Goal: Task Accomplishment & Management: Manage account settings

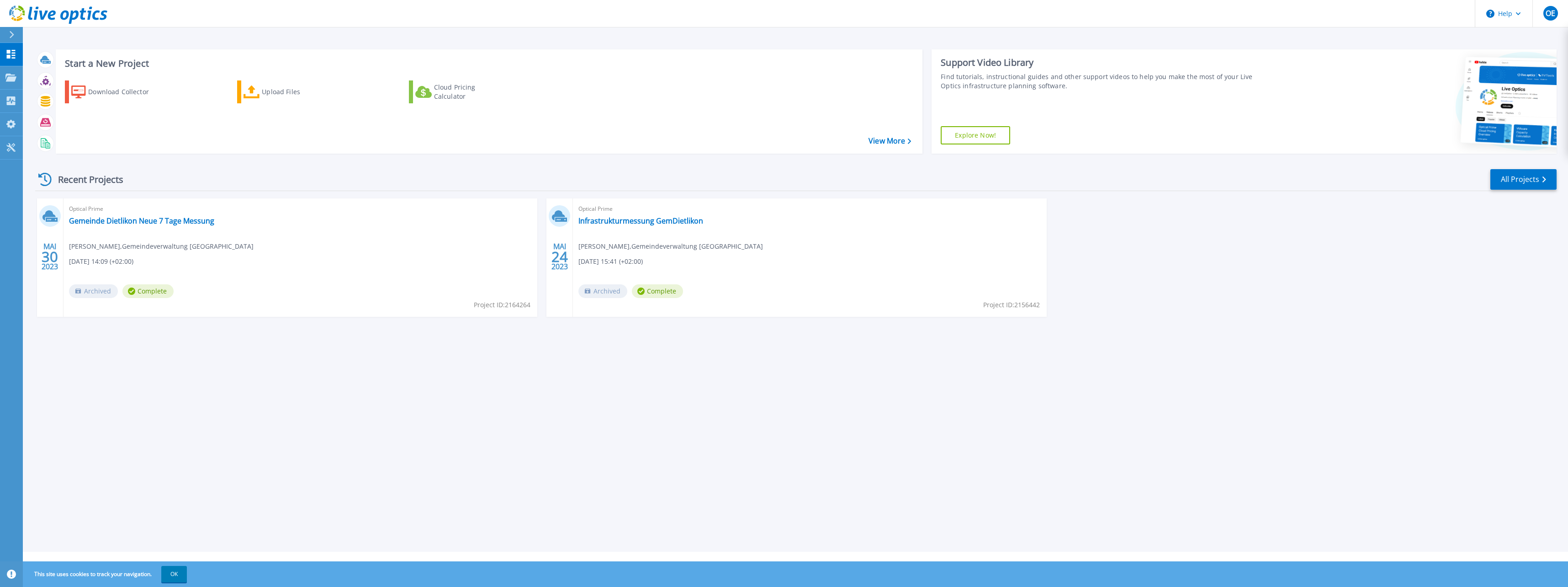
click at [1549, 17] on span "OE" at bounding box center [1550, 13] width 10 height 7
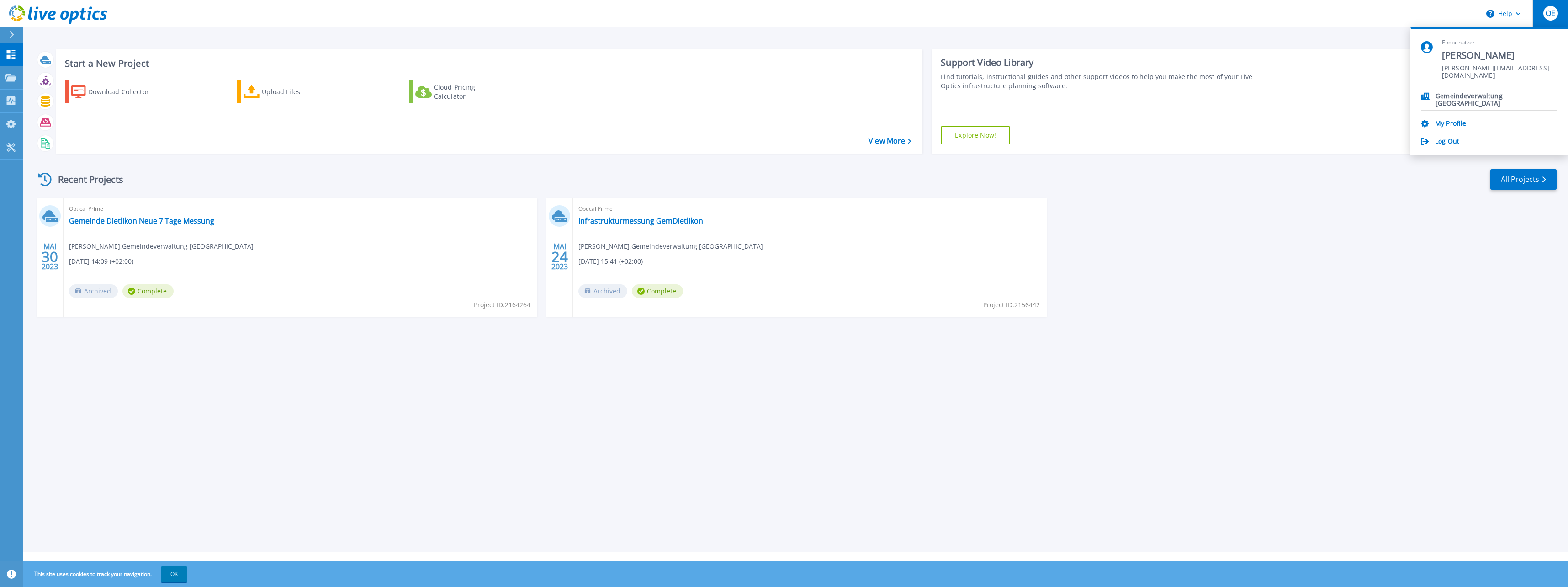
click at [1457, 121] on link "My Profile" at bounding box center [1451, 124] width 31 height 9
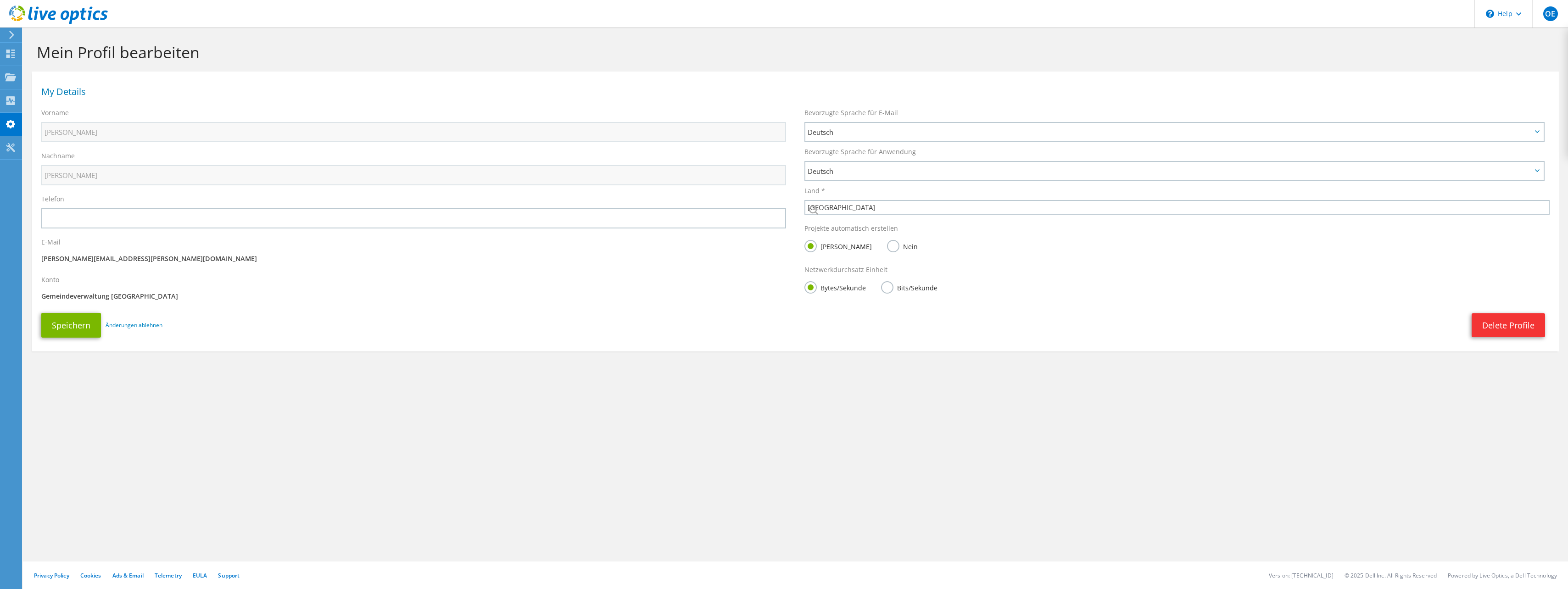
select select "42"
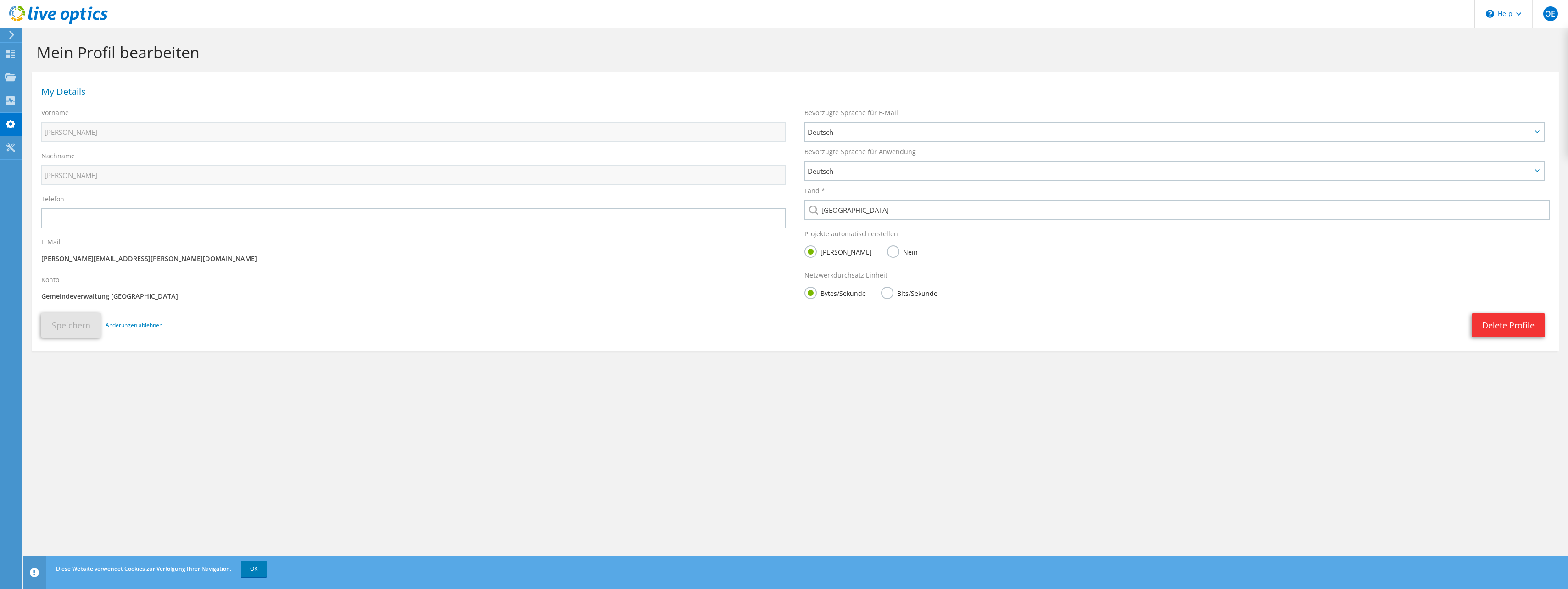
click at [887, 253] on label "Nein" at bounding box center [902, 251] width 31 height 12
click at [0, 0] on input "Nein" at bounding box center [0, 0] width 0 height 0
click at [69, 324] on button "Speichern" at bounding box center [72, 325] width 60 height 25
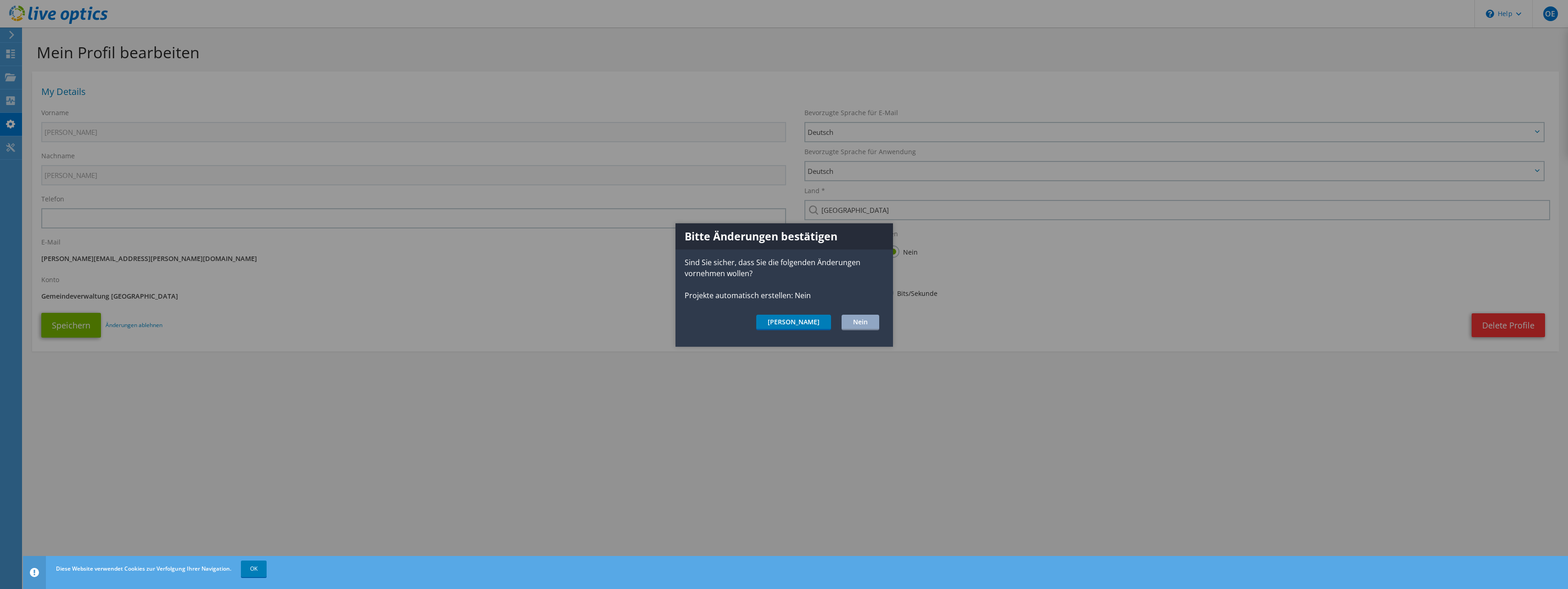
click at [820, 320] on button "[PERSON_NAME]" at bounding box center [793, 323] width 75 height 16
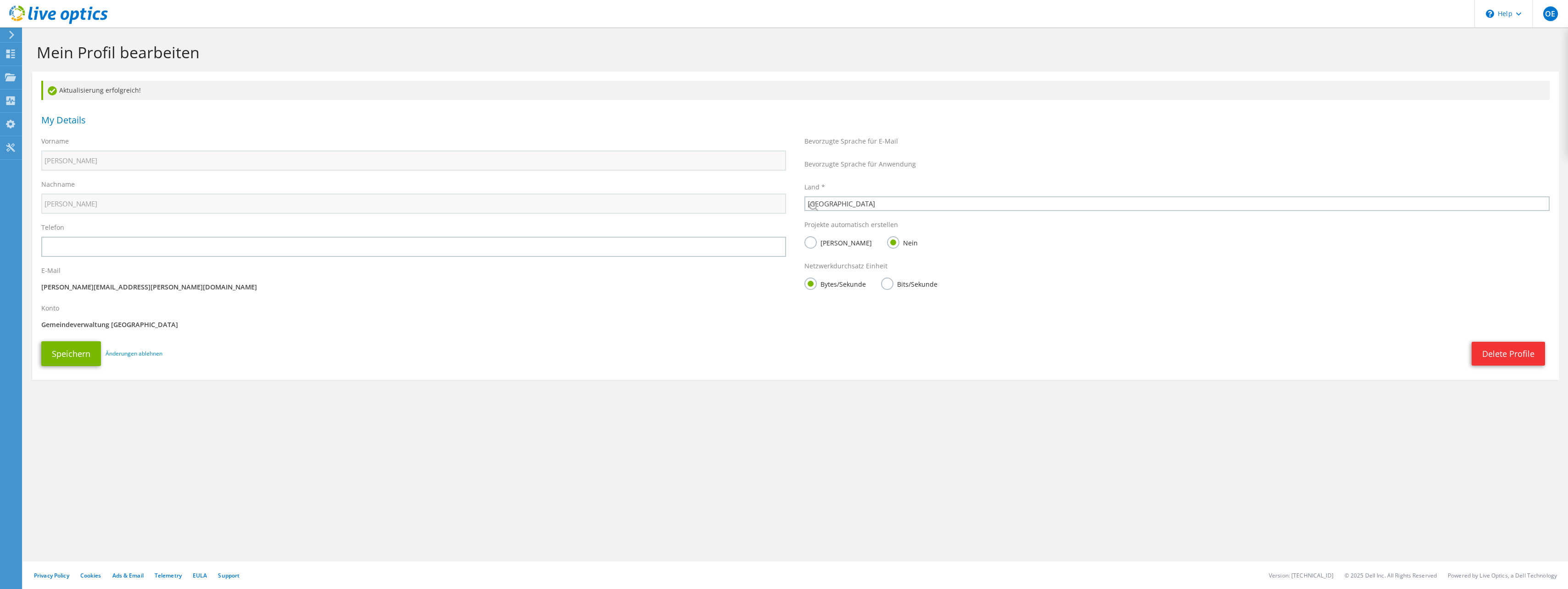
select select "42"
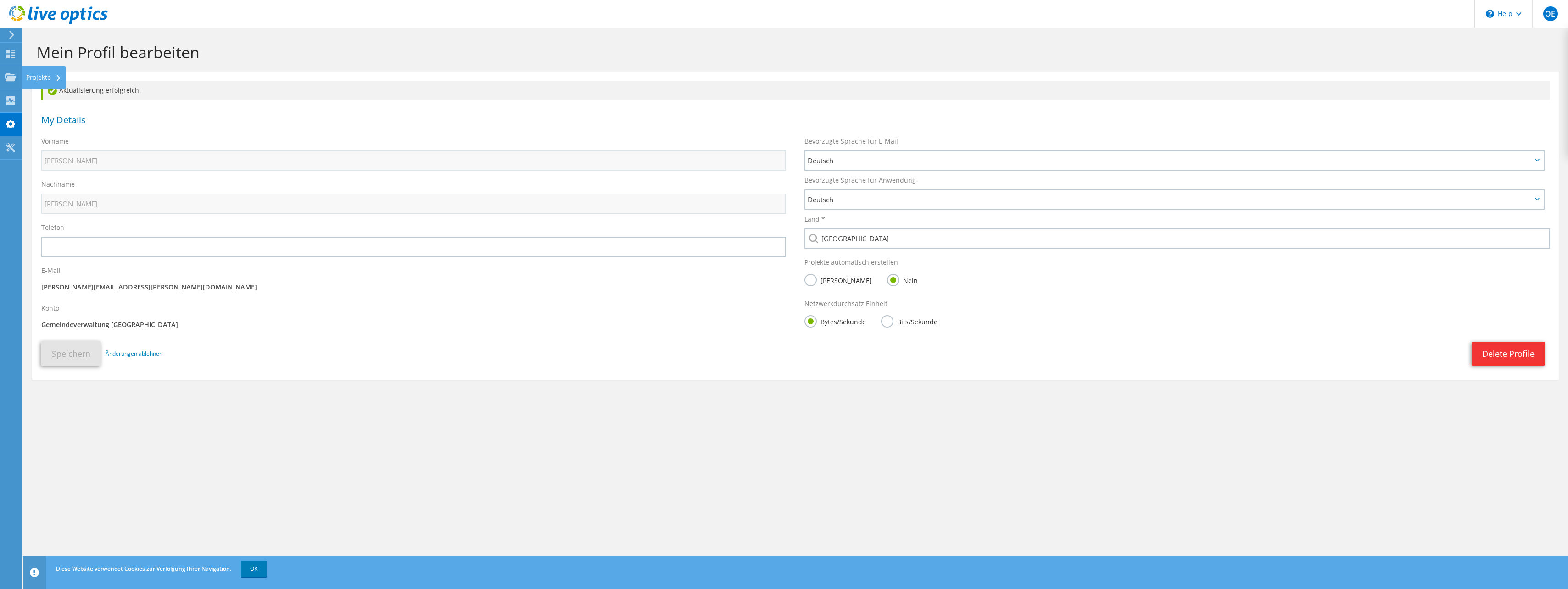
click at [6, 80] on icon at bounding box center [10, 77] width 11 height 9
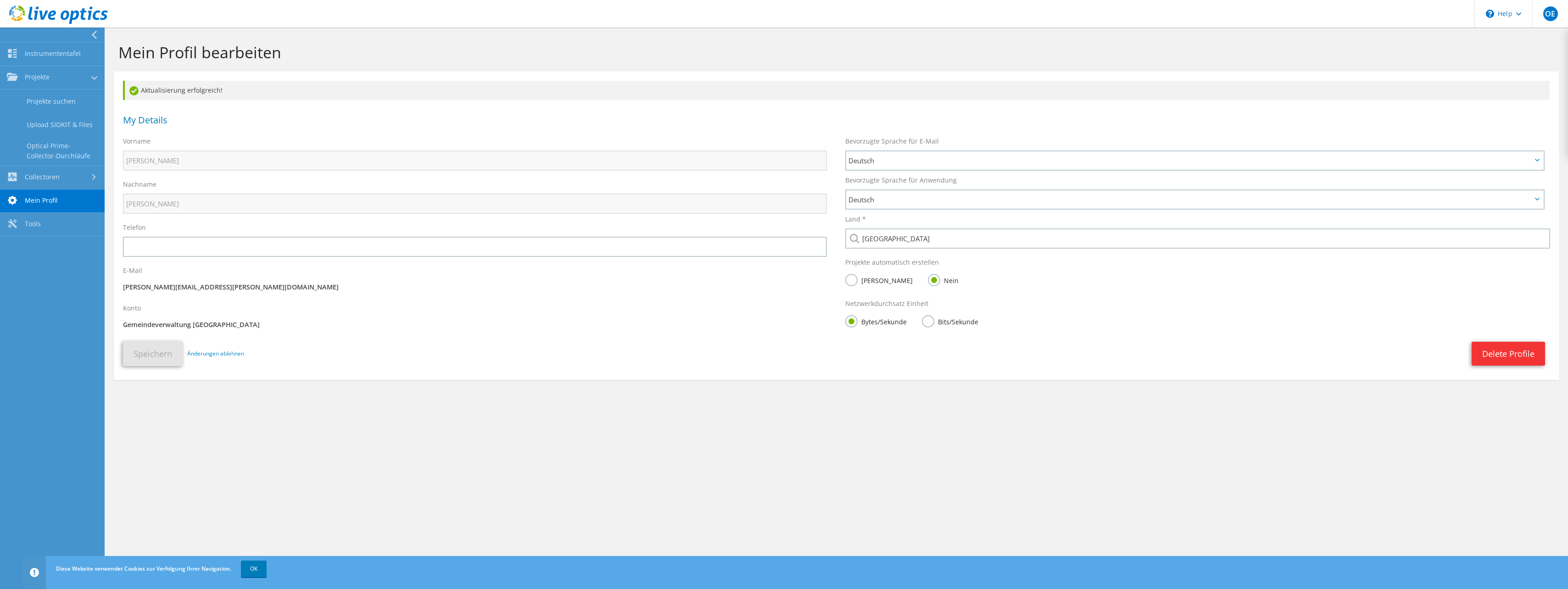
click at [62, 98] on link "Projekte suchen" at bounding box center [52, 101] width 105 height 23
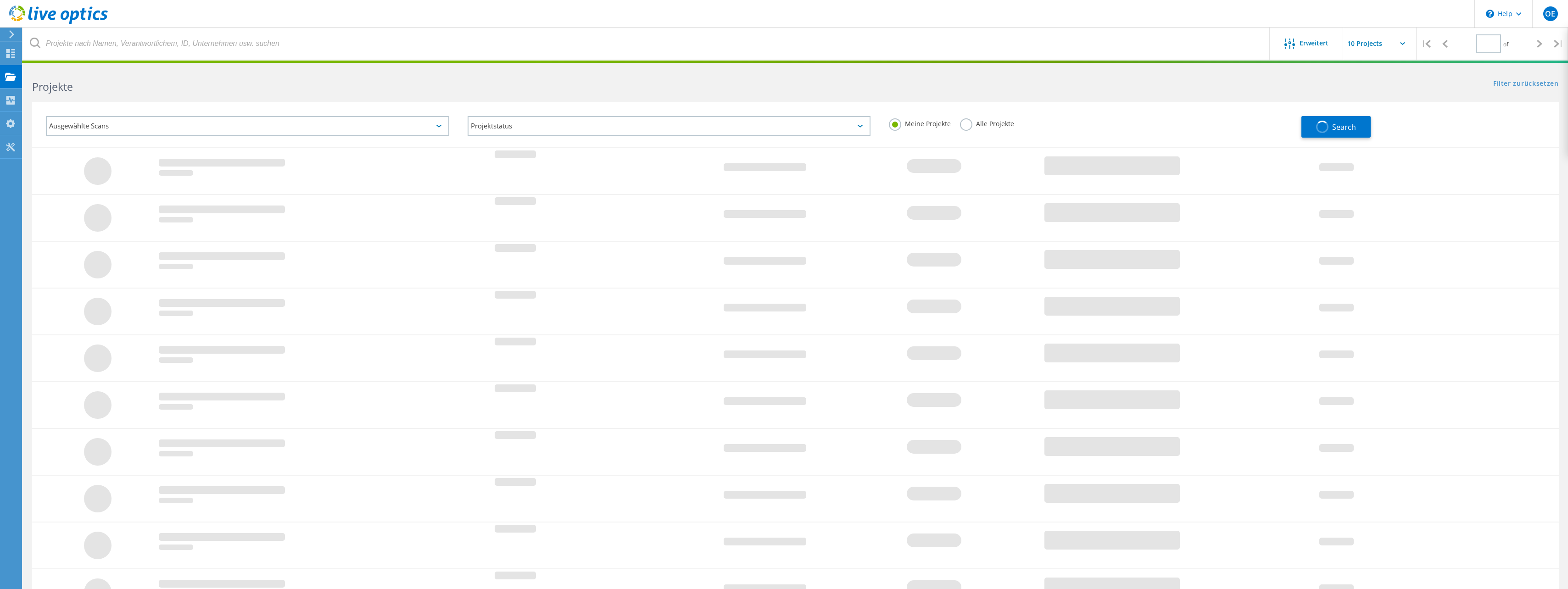
type input "1"
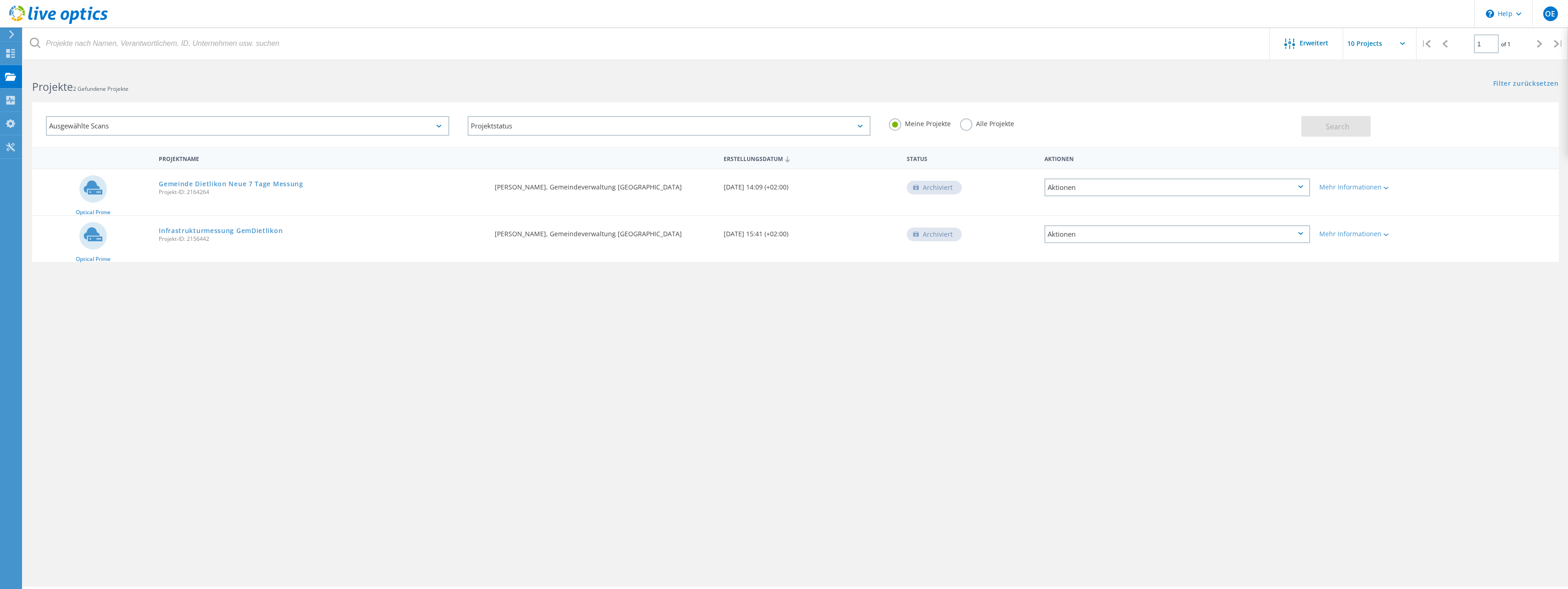
click at [1378, 43] on input "text" at bounding box center [1389, 43] width 92 height 32
click at [1305, 74] on div "Filter zurücksetzen Filter anzeigen" at bounding box center [1181, 75] width 772 height 17
click at [10, 35] on icon at bounding box center [12, 35] width 7 height 9
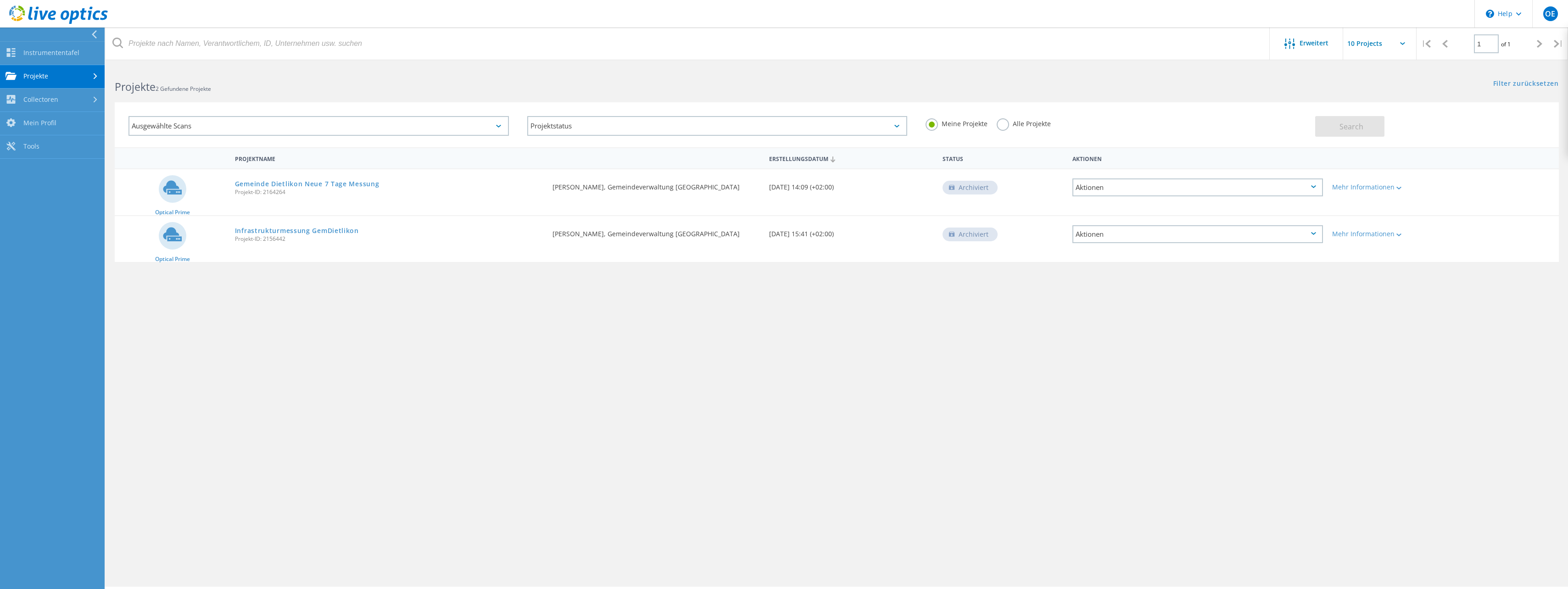
click at [62, 53] on link "Instrumententafel" at bounding box center [52, 53] width 105 height 23
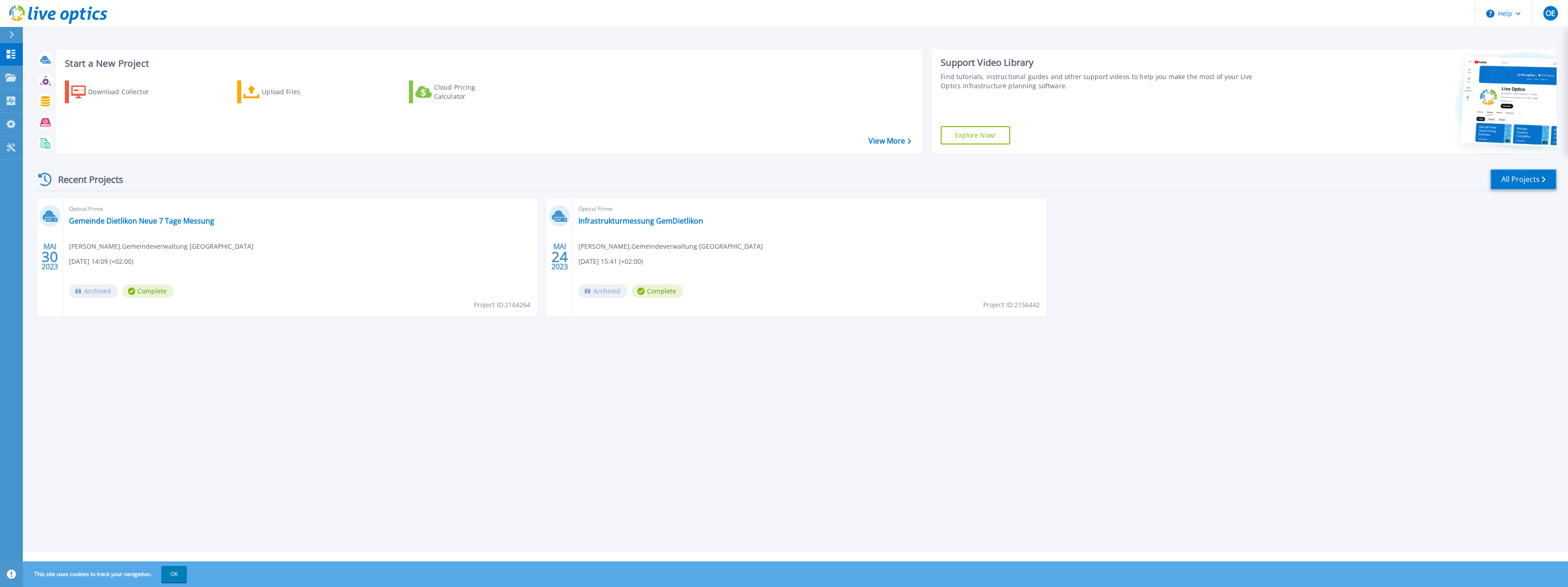
click at [1534, 177] on link "All Projects" at bounding box center [1523, 180] width 66 height 21
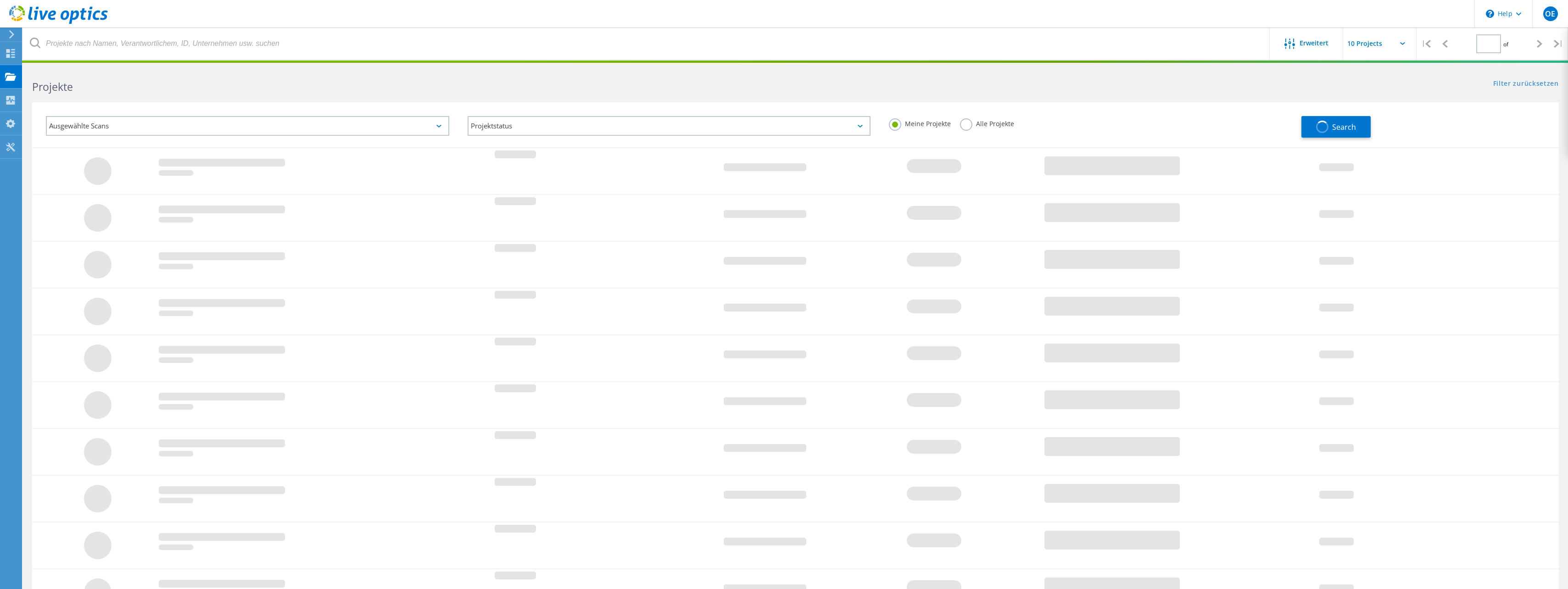
type input "1"
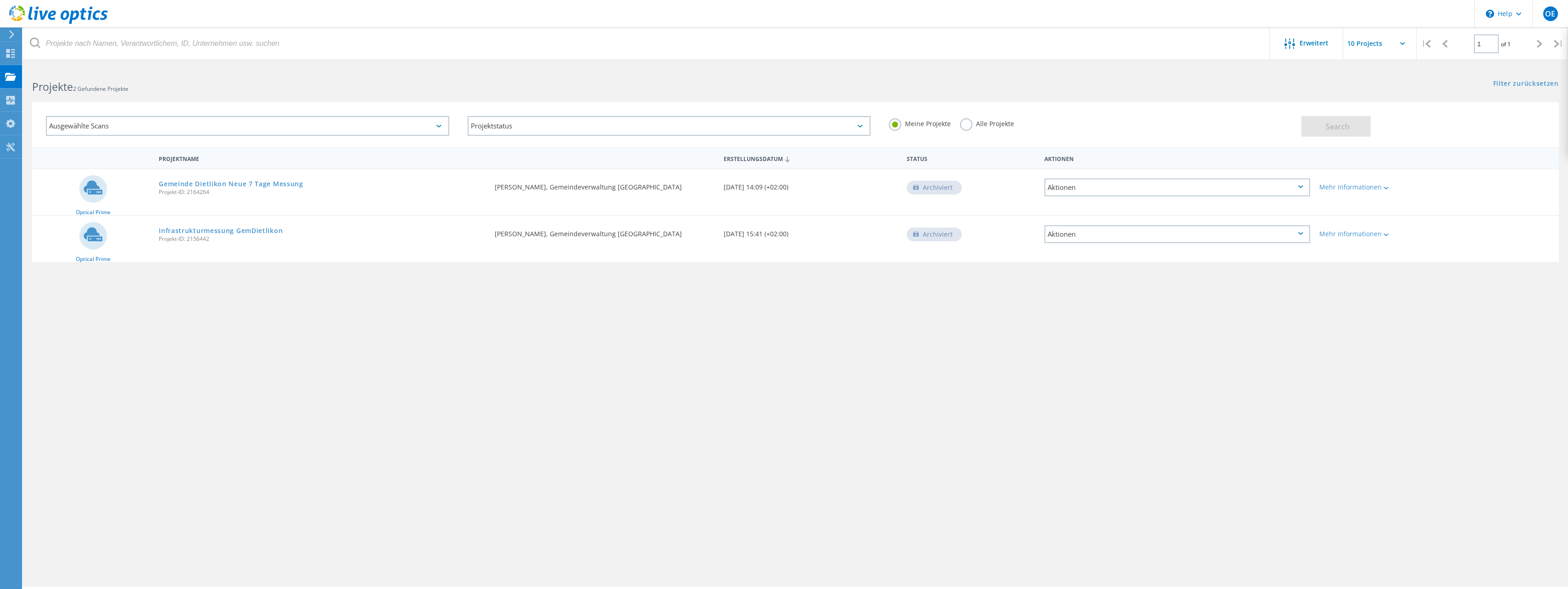
click at [1551, 22] on div "OE" at bounding box center [1550, 13] width 36 height 27
click at [1460, 124] on link "Mein Profil" at bounding box center [1452, 125] width 35 height 9
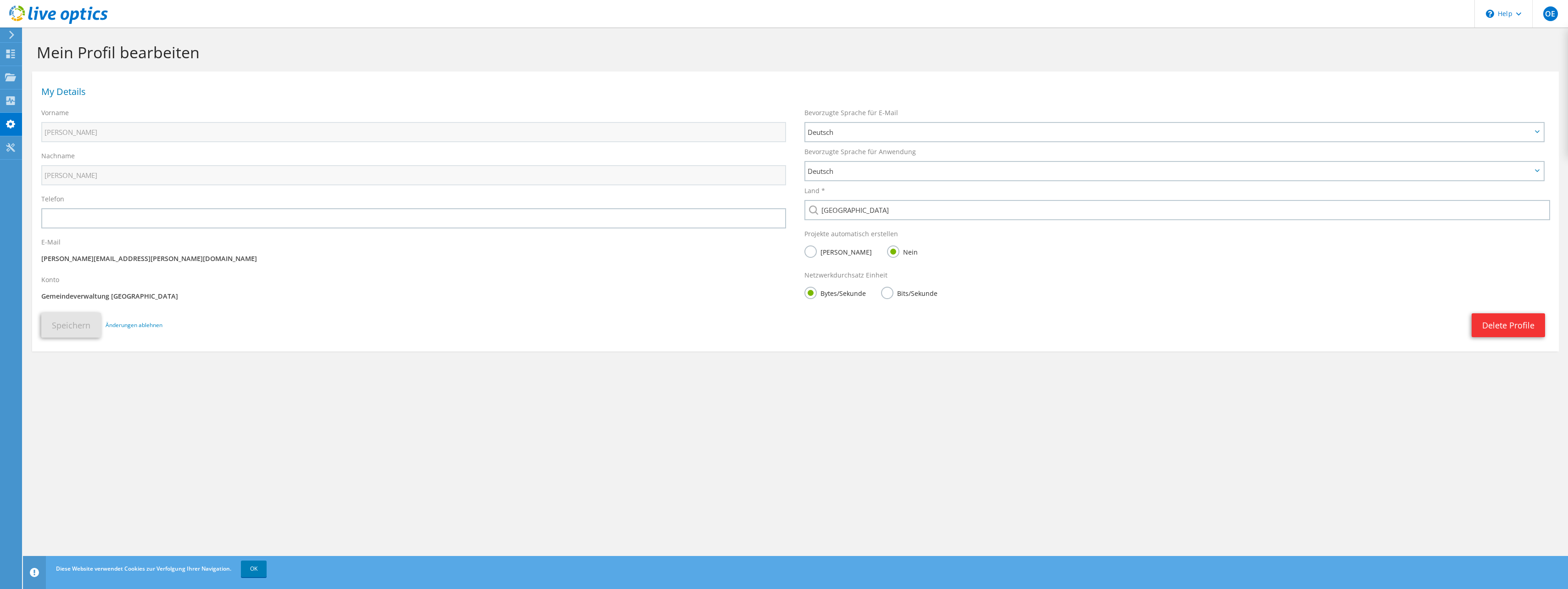
click at [809, 252] on label "[PERSON_NAME]" at bounding box center [838, 251] width 67 height 12
click at [0, 0] on input "[PERSON_NAME]" at bounding box center [0, 0] width 0 height 0
click at [70, 323] on button "Speichern" at bounding box center [72, 325] width 60 height 25
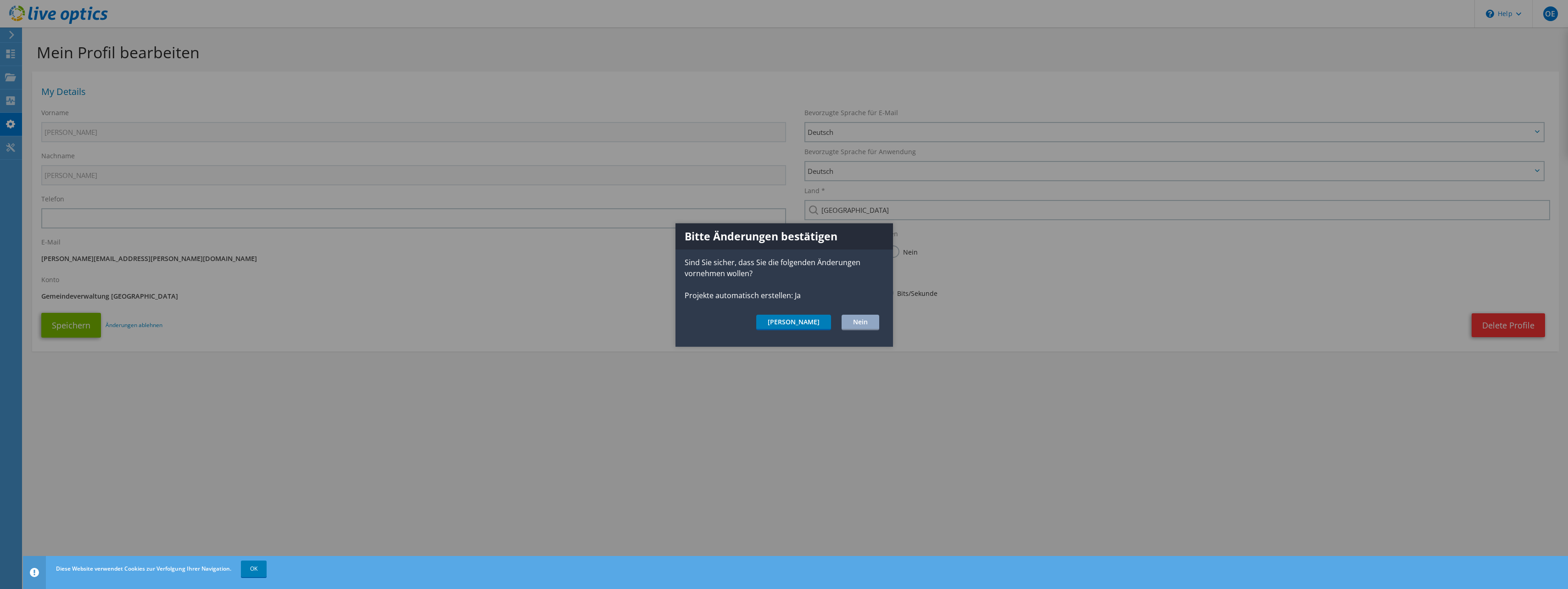
click at [816, 323] on button "[PERSON_NAME]" at bounding box center [793, 323] width 75 height 16
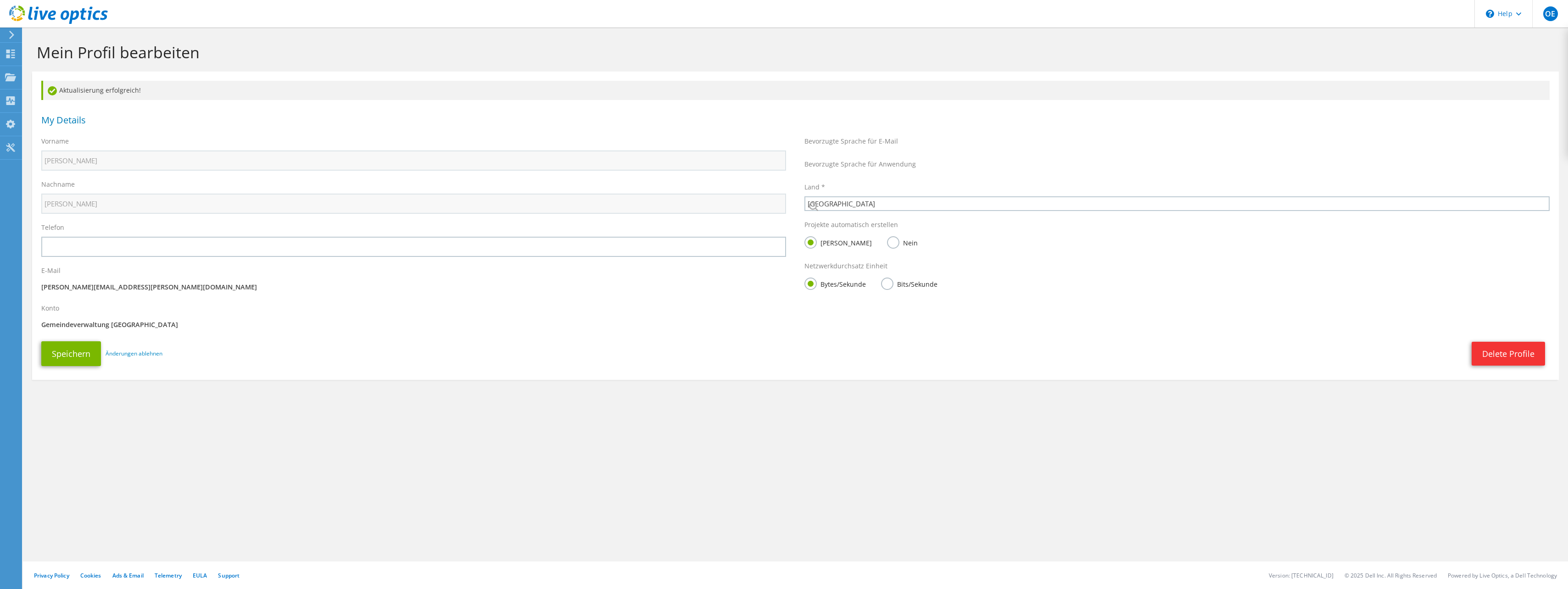
select select "42"
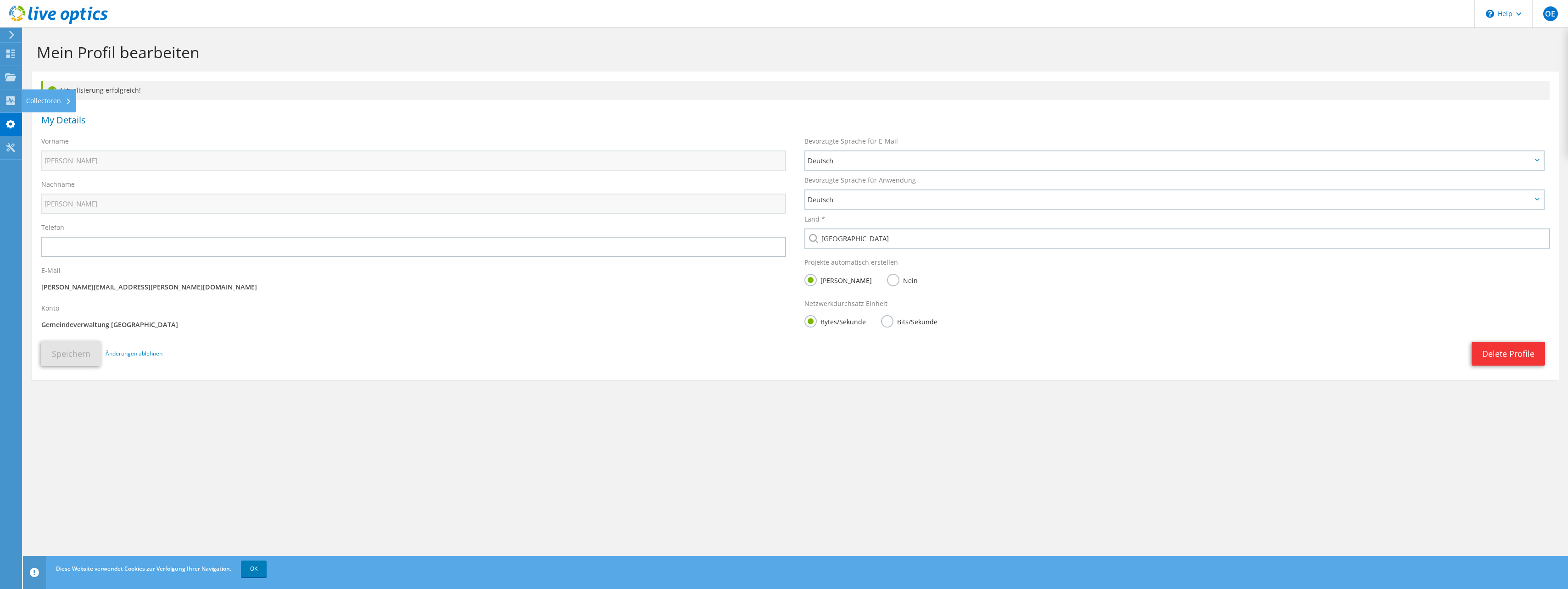
click at [7, 101] on icon at bounding box center [10, 101] width 11 height 9
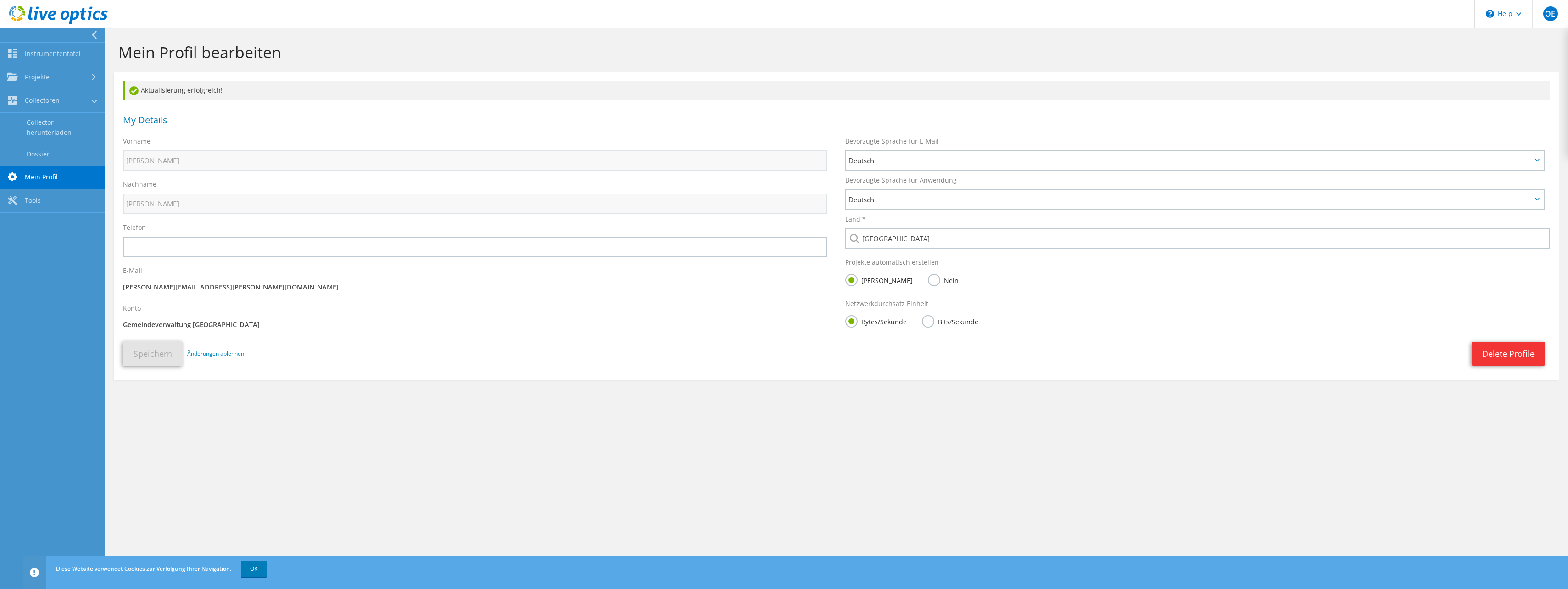
click at [38, 128] on link "Collector herunterladen" at bounding box center [52, 128] width 105 height 29
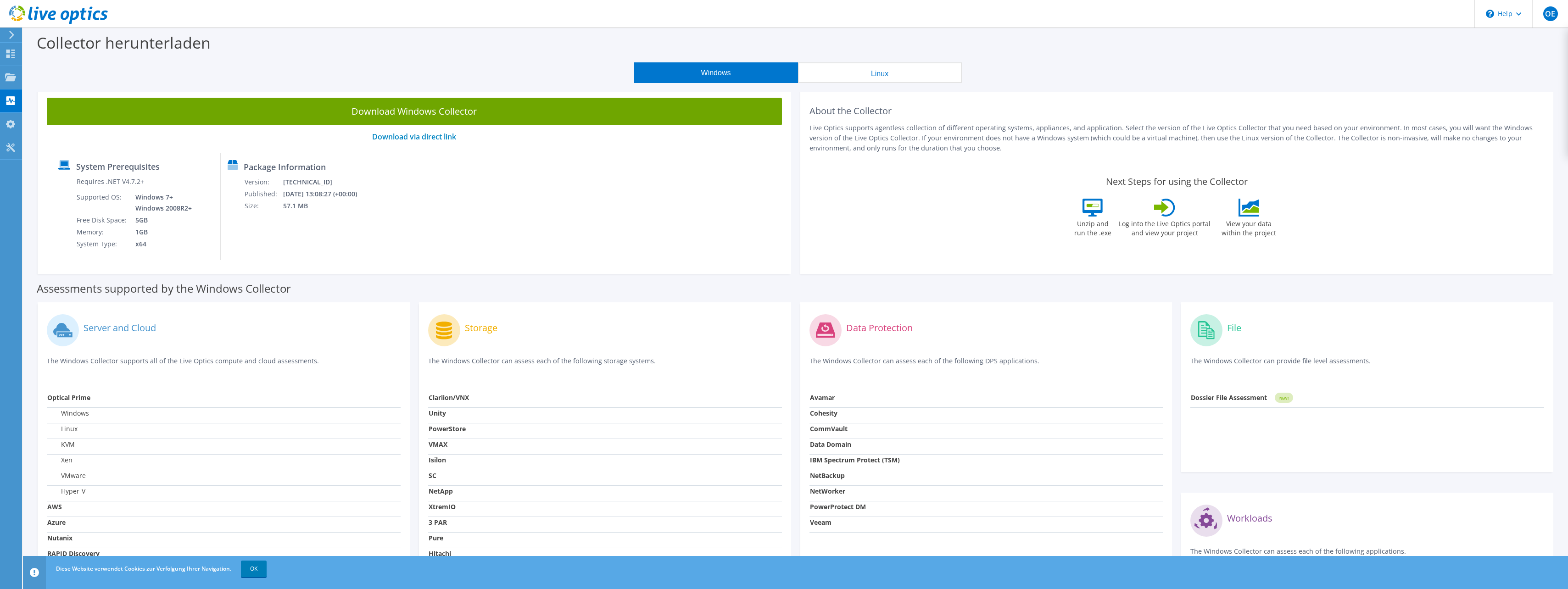
click at [467, 113] on link "Download Windows Collector" at bounding box center [414, 111] width 735 height 27
